Goal: Find specific page/section: Find specific page/section

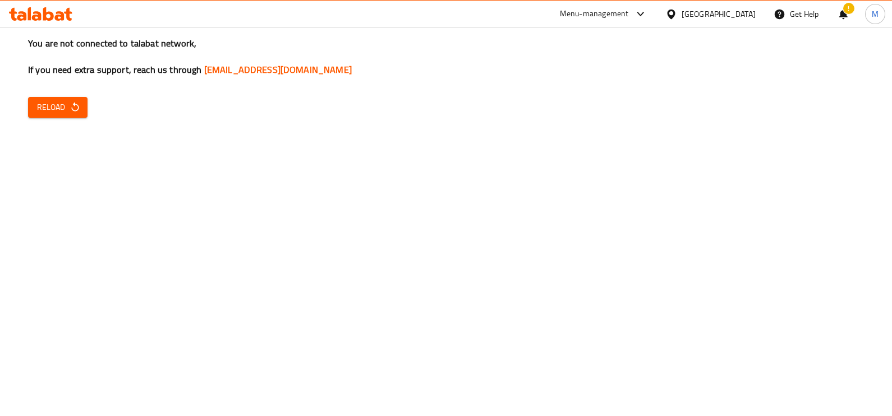
click at [69, 115] on button "Reload" at bounding box center [57, 107] width 59 height 21
click at [55, 112] on span "Reload" at bounding box center [58, 107] width 42 height 14
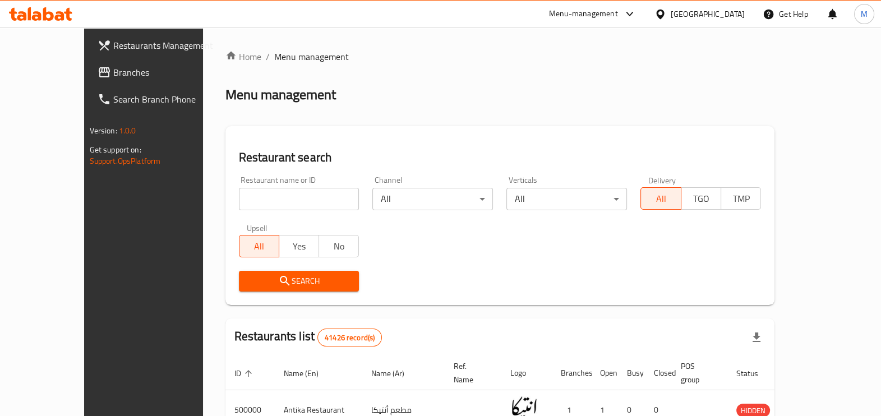
click at [84, 250] on div "Restaurants Management Branches Search Branch Phone Version: 1.0.0 Get support …" at bounding box center [157, 235] width 147 height 416
click at [300, 197] on input "search" at bounding box center [299, 199] width 121 height 22
paste input "701596"
type input "701596"
click button "Search" at bounding box center [299, 281] width 121 height 21
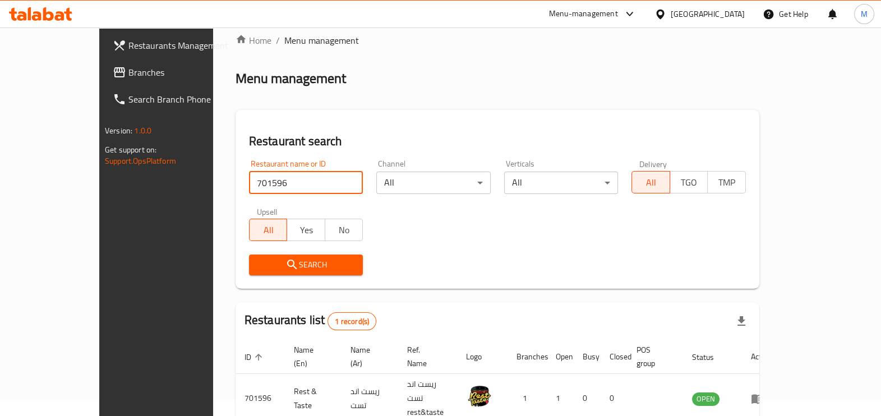
scroll to position [61, 0]
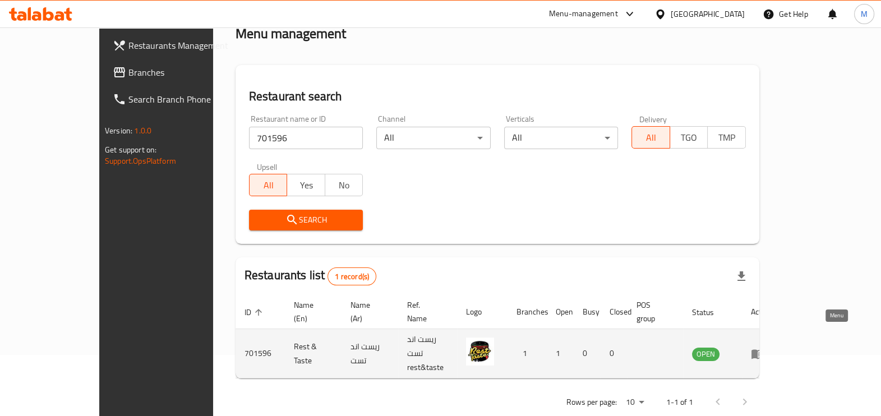
click at [765, 347] on icon "enhanced table" at bounding box center [757, 353] width 13 height 13
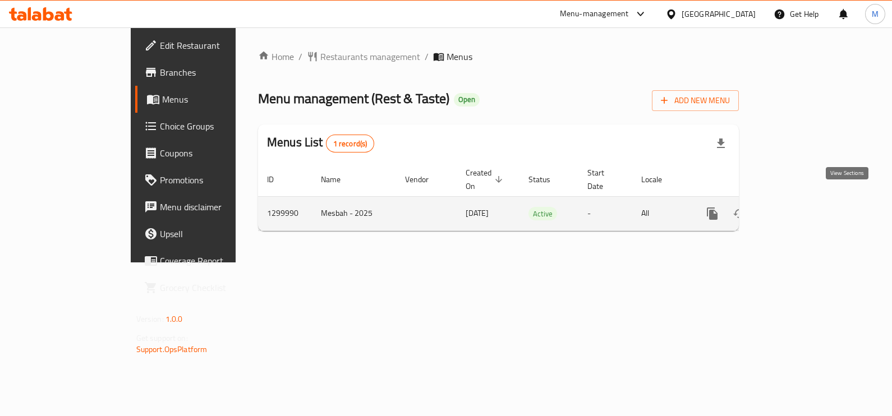
click at [800, 207] on icon "enhanced table" at bounding box center [793, 213] width 13 height 13
